Goal: Task Accomplishment & Management: Use online tool/utility

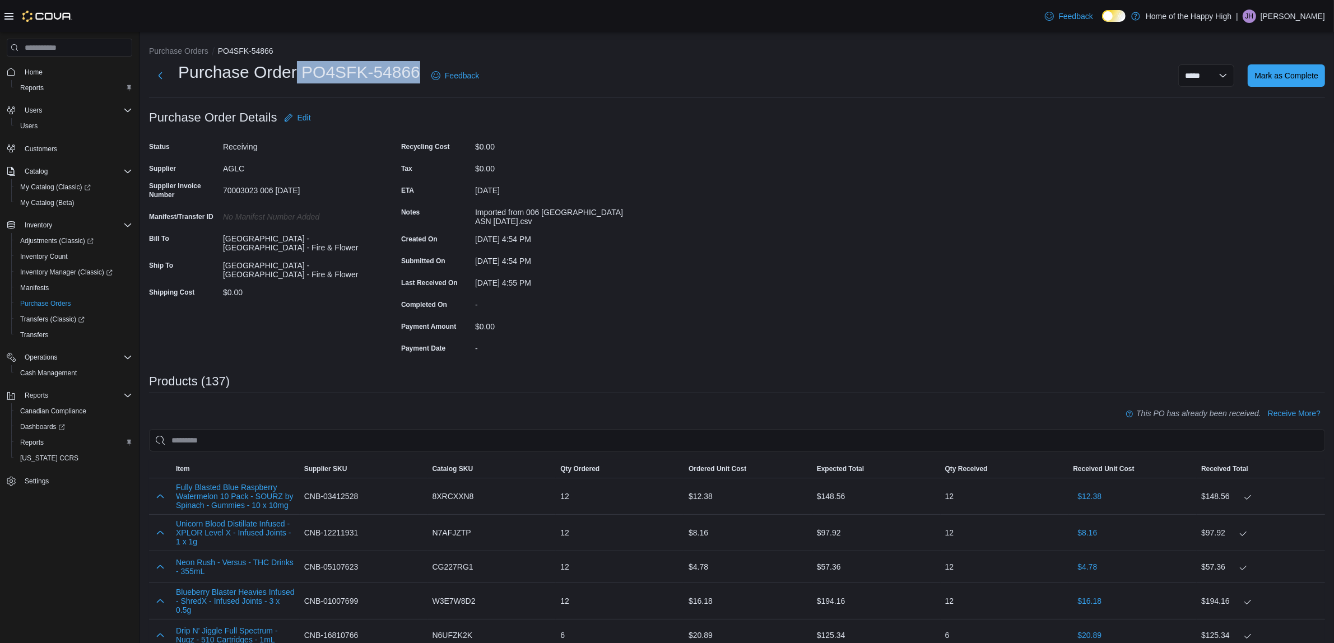
drag, startPoint x: 421, startPoint y: 76, endPoint x: 345, endPoint y: 77, distance: 76.8
click at [294, 80] on div "Purchase Order PO4SFK-54866 Feedback" at bounding box center [316, 75] width 335 height 29
copy h1 "PO4SFK-54866"
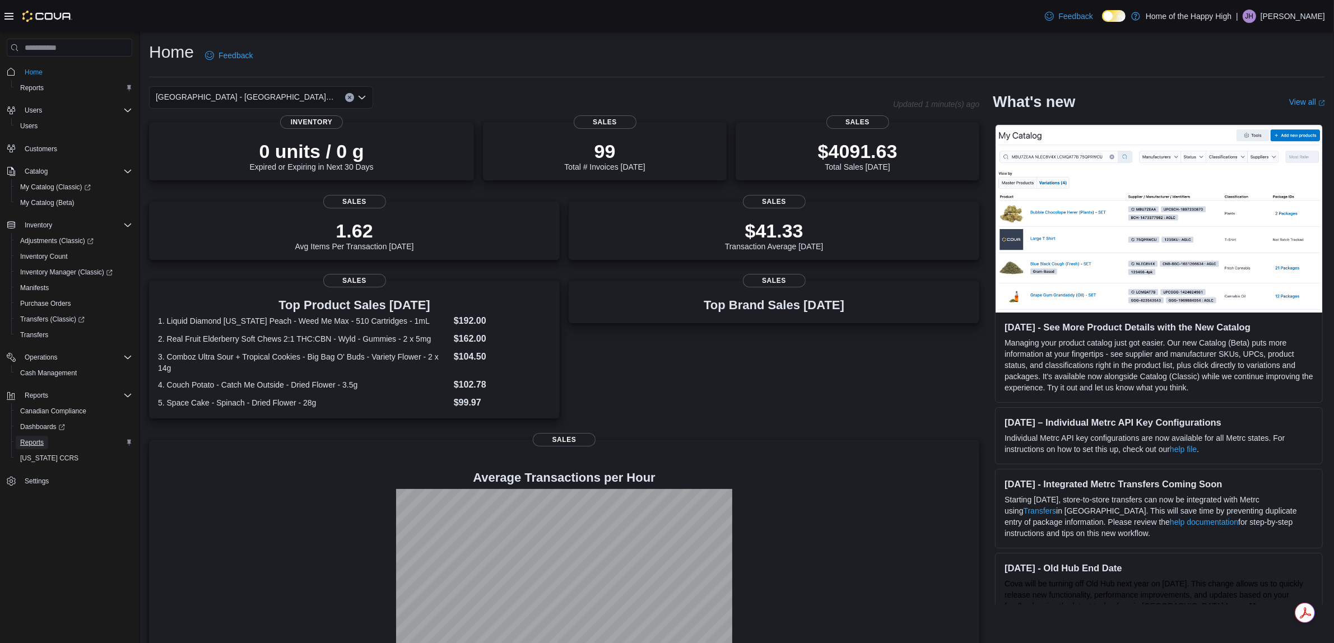
click at [43, 440] on span "Reports" at bounding box center [32, 442] width 24 height 9
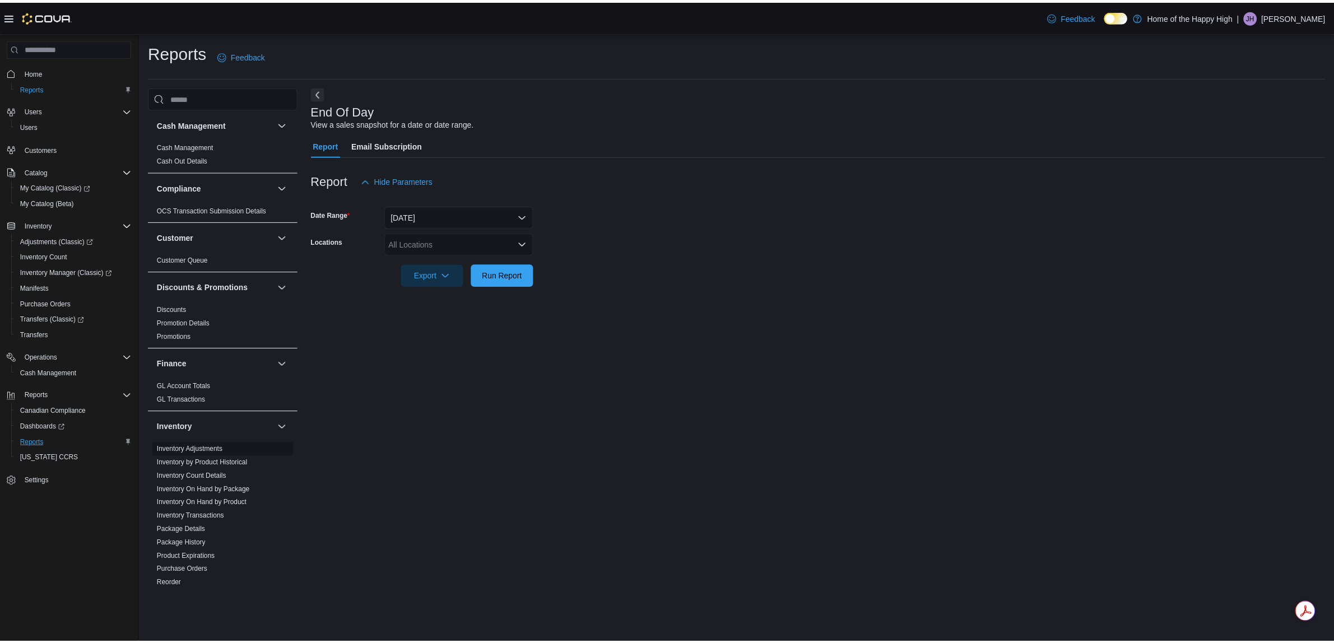
scroll to position [350, 0]
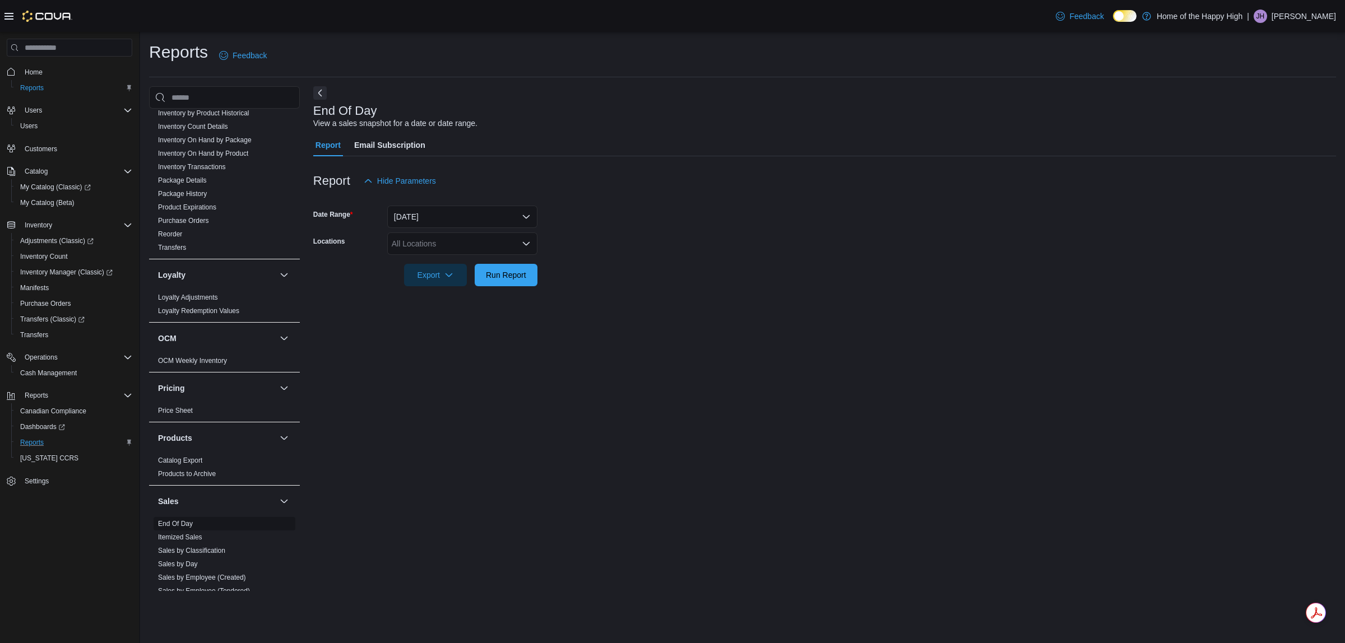
click at [175, 518] on div "Sales End Of Day Itemized Sales Sales by Classification Sales by Day Sales by E…" at bounding box center [224, 597] width 151 height 225
click at [175, 522] on link "End Of Day" at bounding box center [175, 524] width 35 height 8
click at [451, 243] on div "All Locations" at bounding box center [462, 244] width 150 height 22
type input "*****"
click at [482, 258] on span "[GEOGRAPHIC_DATA] - [GEOGRAPHIC_DATA] - Fire & Flower" at bounding box center [546, 262] width 224 height 11
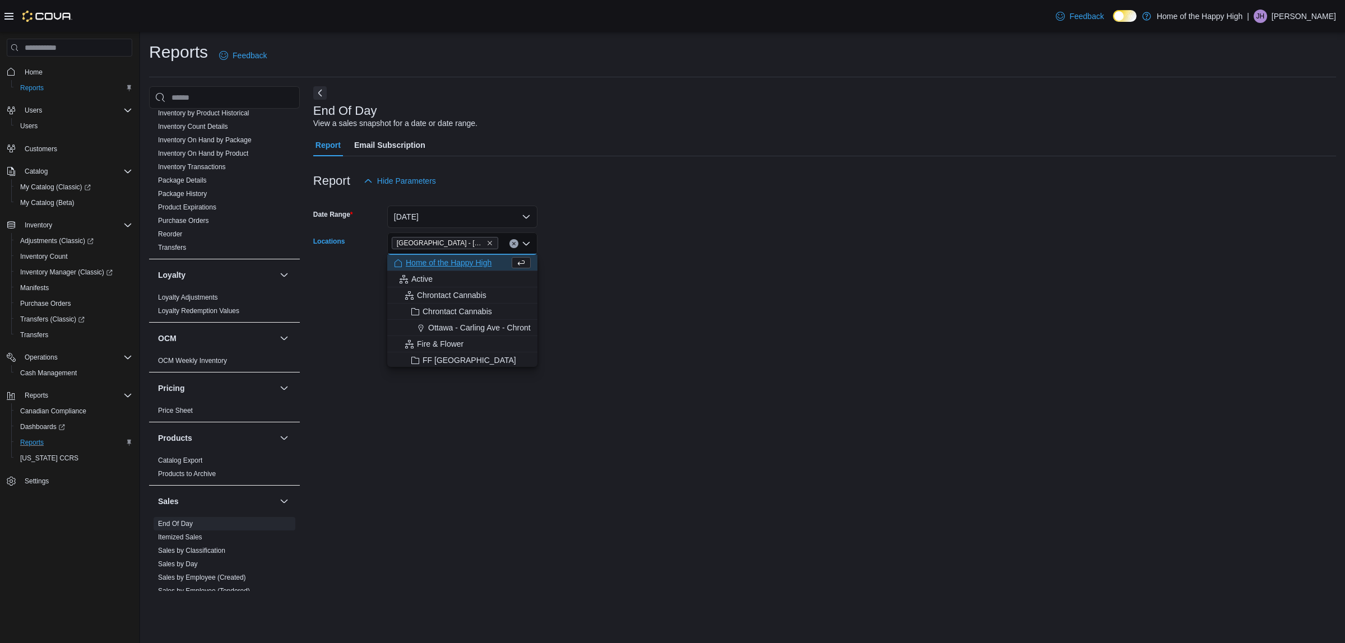
click at [876, 256] on div at bounding box center [824, 259] width 1023 height 9
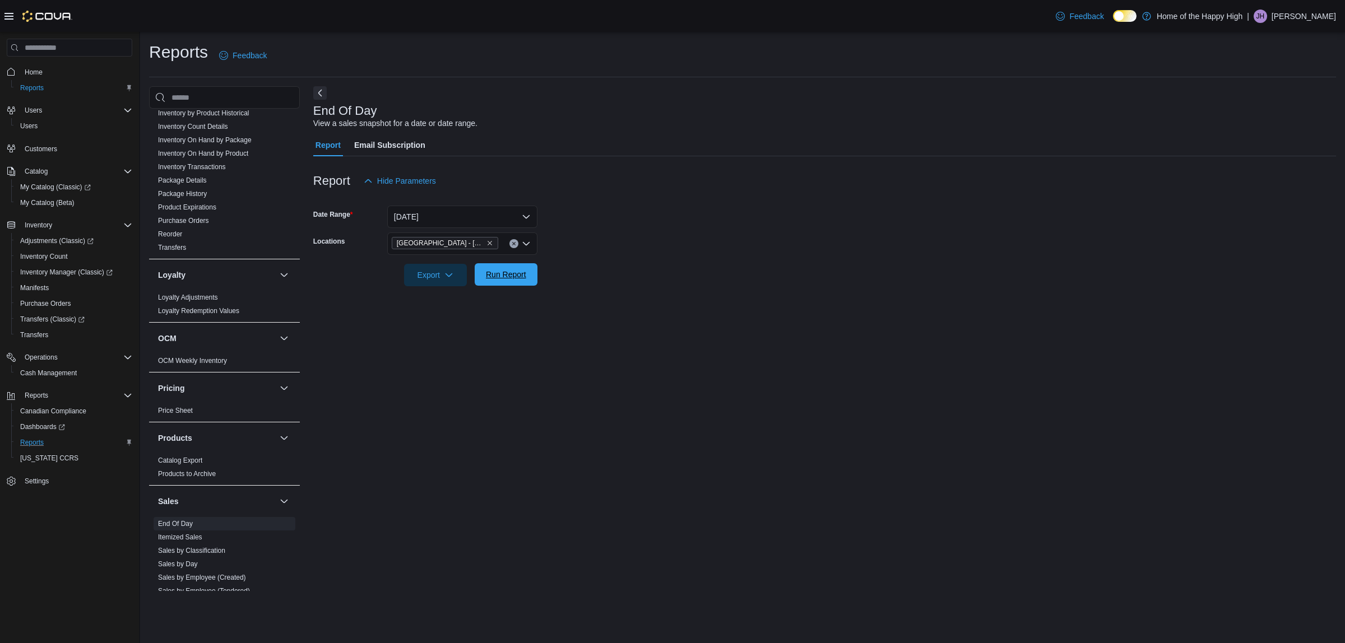
click at [521, 269] on span "Run Report" at bounding box center [505, 274] width 49 height 22
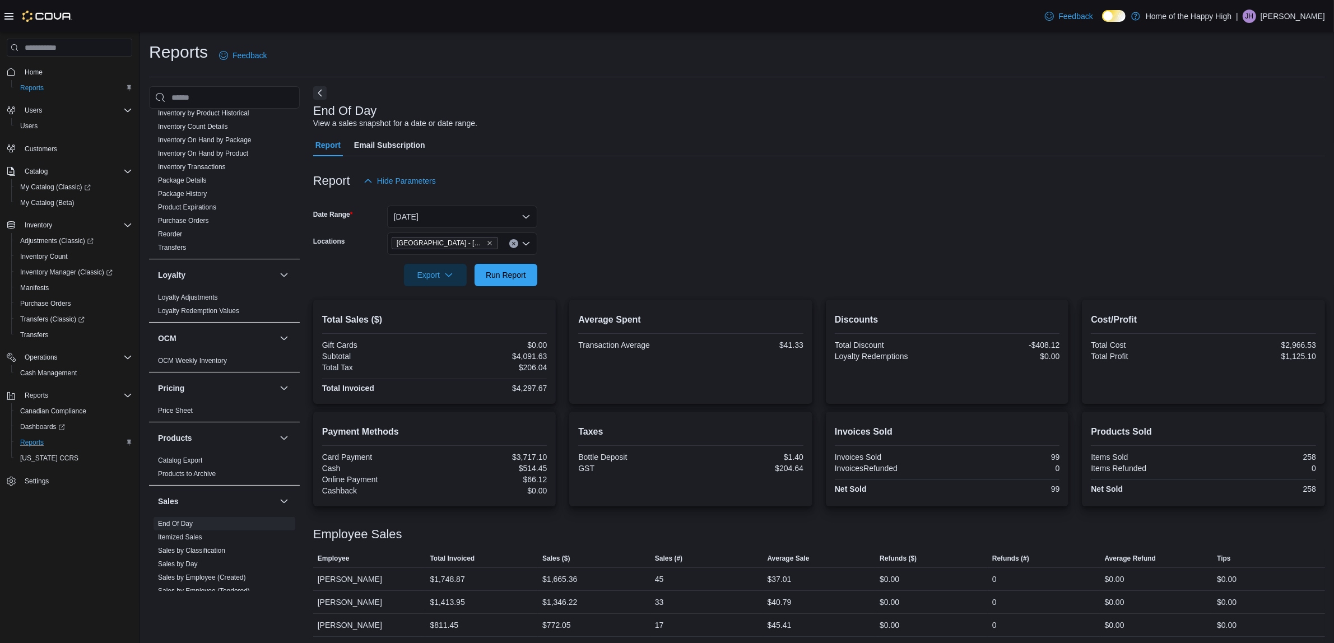
scroll to position [26, 0]
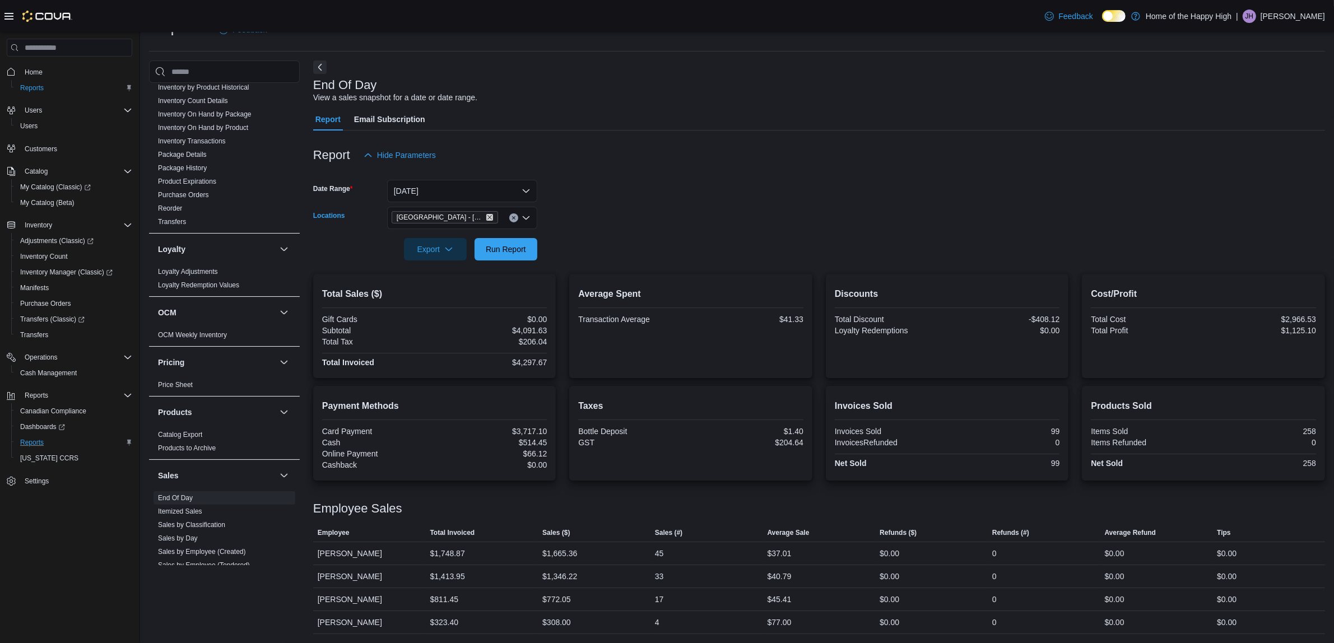
click at [489, 217] on icon "Remove Edmonton - Clareview - Fire & Flower from selection in this group" at bounding box center [490, 218] width 4 height 4
click at [489, 217] on div "[GEOGRAPHIC_DATA] - [GEOGRAPHIC_DATA] - Fire & Flower" at bounding box center [462, 218] width 150 height 22
type input "****"
drag, startPoint x: 517, startPoint y: 234, endPoint x: 549, endPoint y: 233, distance: 32.5
click at [519, 234] on span "Edmonton - Terrace Plaza - Fire & Flower" at bounding box center [523, 236] width 178 height 11
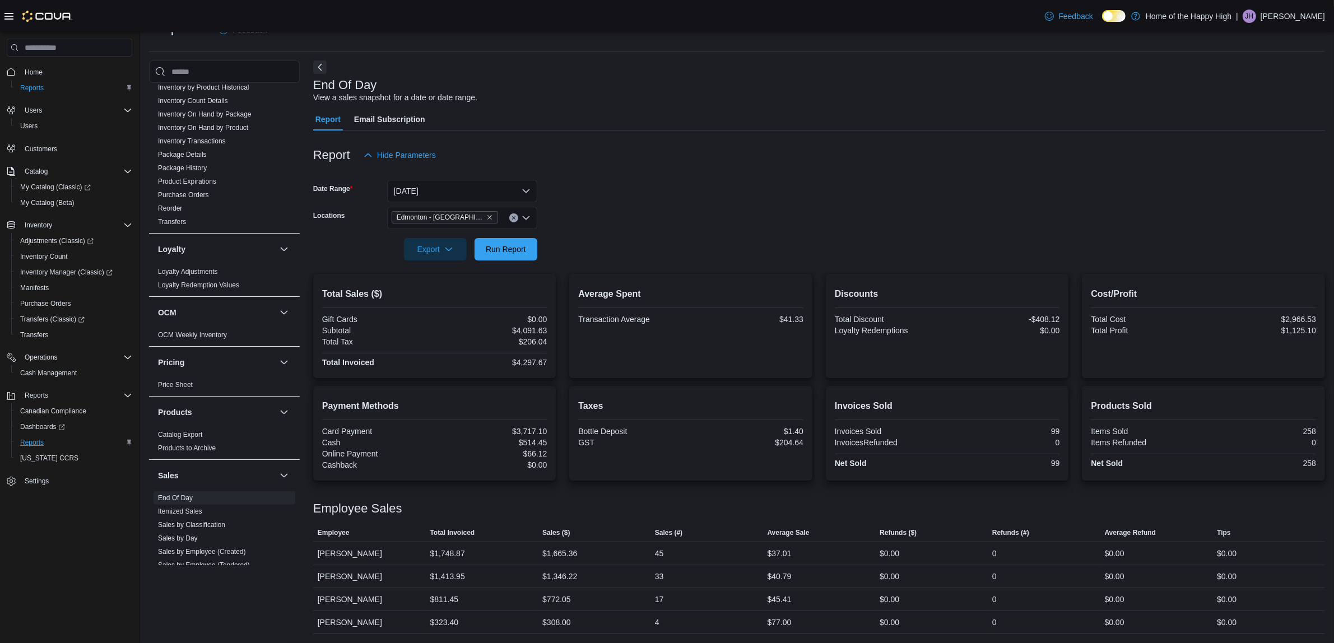
click at [684, 212] on form "Date Range Today Locations Edmonton - Terrace Plaza - Fire & Flower Export Run …" at bounding box center [819, 213] width 1012 height 94
drag, startPoint x: 519, startPoint y: 243, endPoint x: 677, endPoint y: 203, distance: 162.3
click at [521, 243] on span "Run Report" at bounding box center [505, 249] width 49 height 22
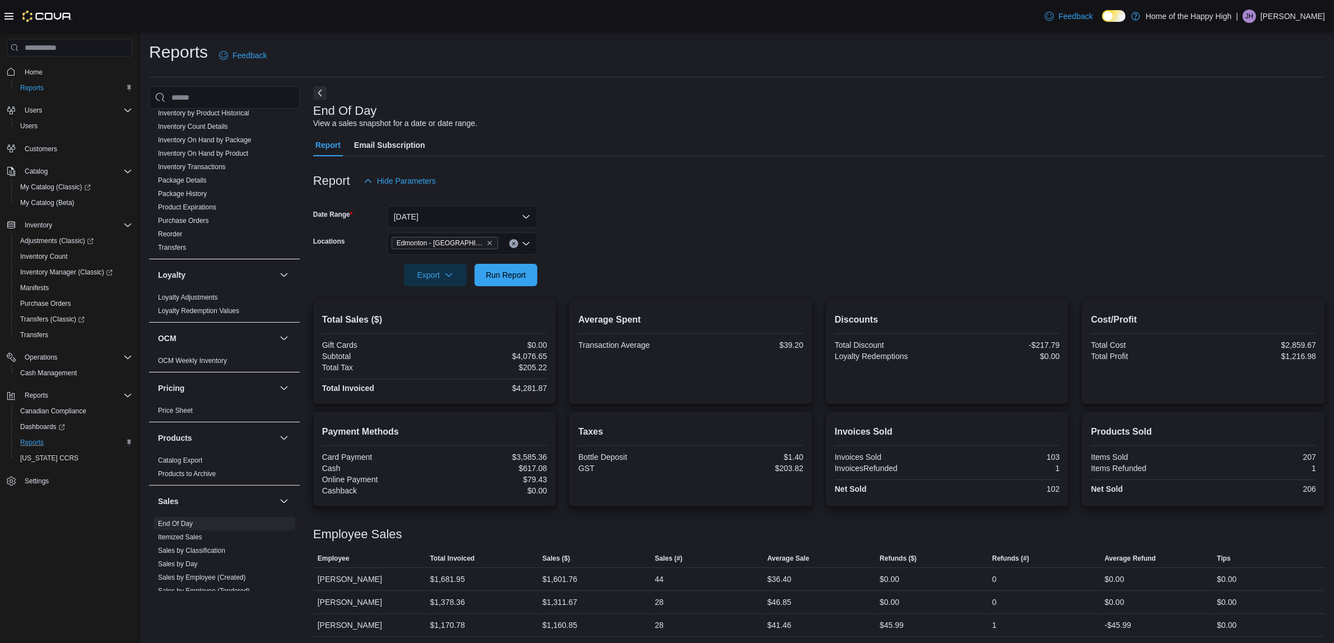
scroll to position [26, 0]
